Goal: Information Seeking & Learning: Learn about a topic

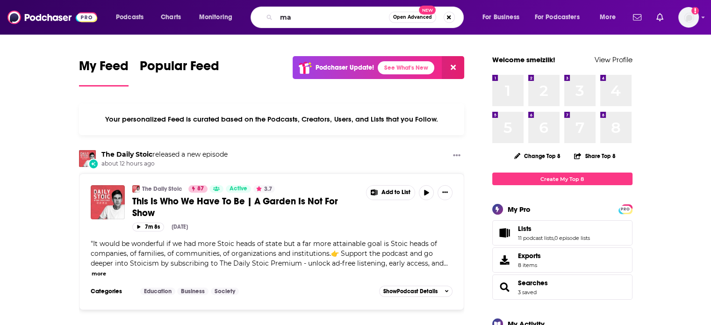
type input "m"
type input "h"
type input "[PERSON_NAME]"
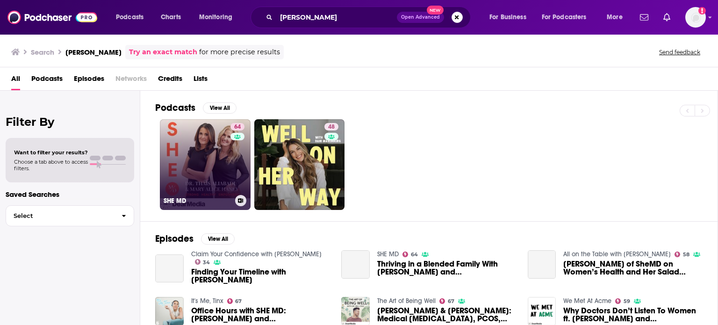
click at [230, 166] on link "64 SHE MD" at bounding box center [205, 164] width 91 height 91
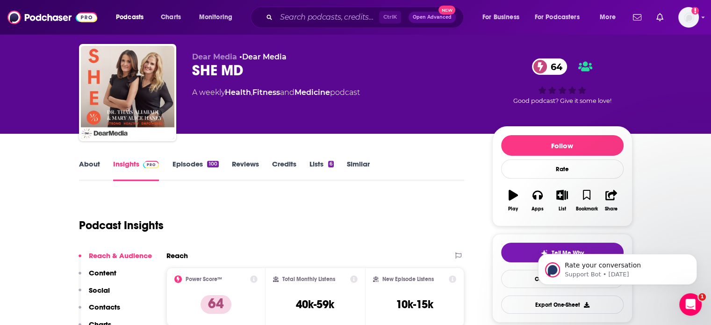
click at [92, 166] on link "About" at bounding box center [89, 170] width 21 height 22
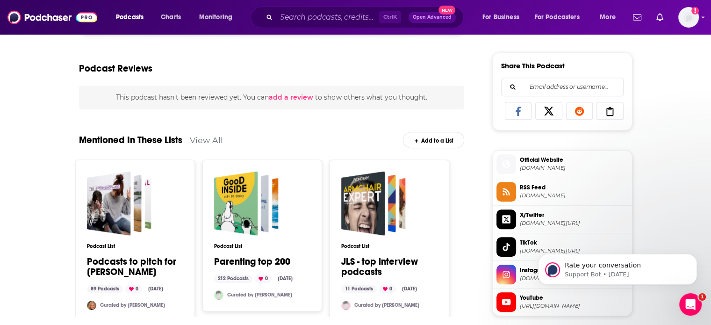
scroll to position [284, 0]
